Goal: Navigation & Orientation: Find specific page/section

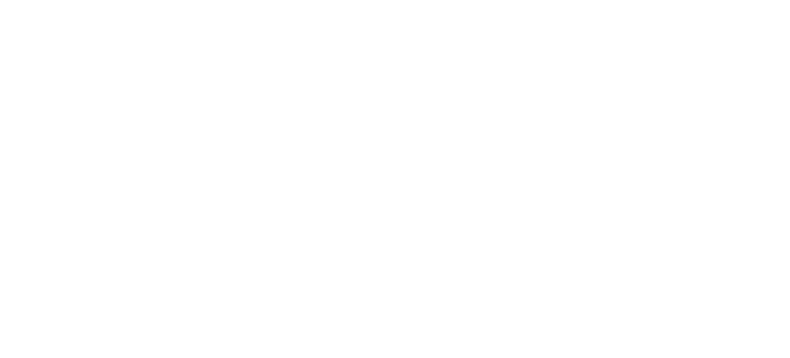
select select
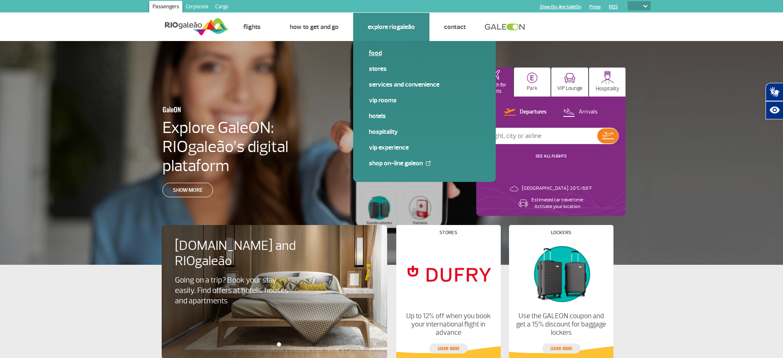
click at [382, 53] on link "Food" at bounding box center [424, 53] width 111 height 9
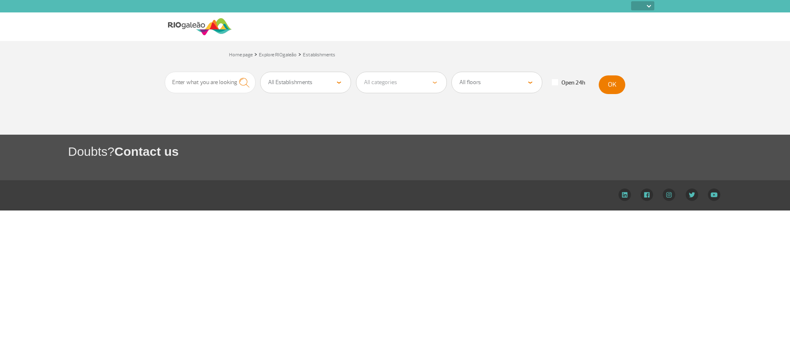
select select
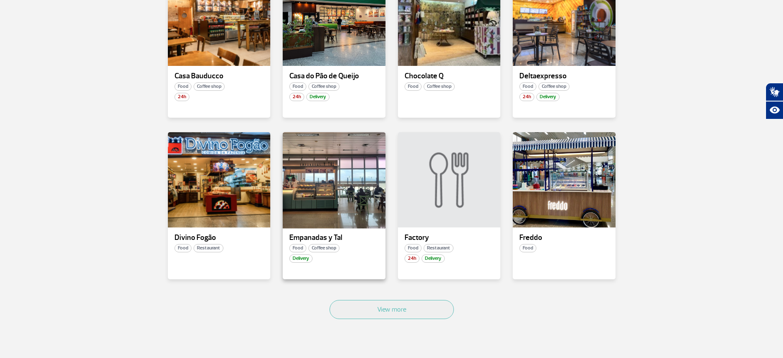
scroll to position [494, 0]
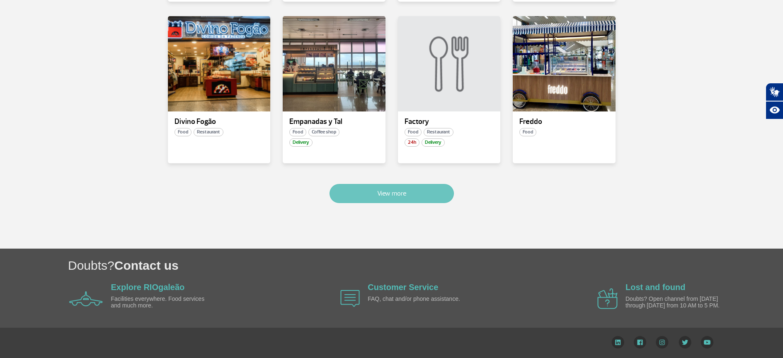
click at [397, 198] on button "View more" at bounding box center [392, 193] width 124 height 19
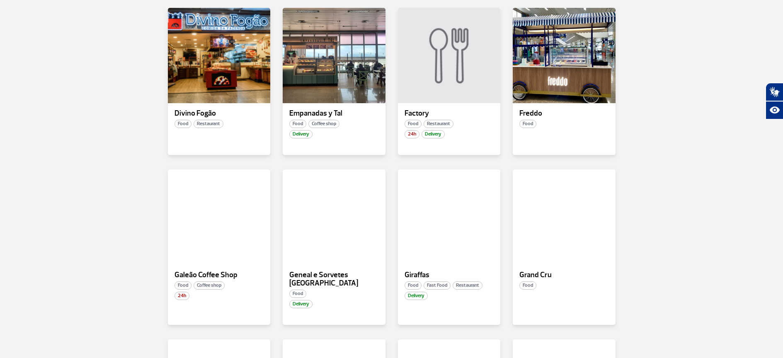
scroll to position [979, 0]
